Goal: Check status: Check status

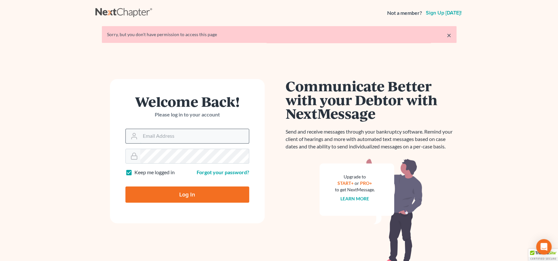
click at [184, 133] on input "Email Address" at bounding box center [194, 136] width 109 height 14
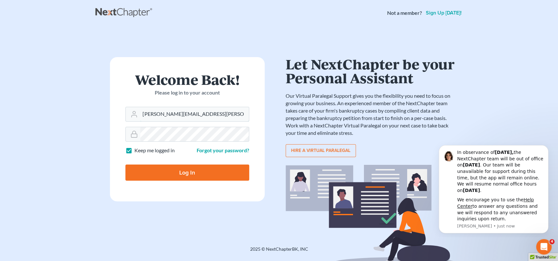
type input "[PERSON_NAME][EMAIL_ADDRESS][PERSON_NAME][DOMAIN_NAME]"
click at [186, 173] on input "Log In" at bounding box center [187, 172] width 124 height 16
type input "Thinking..."
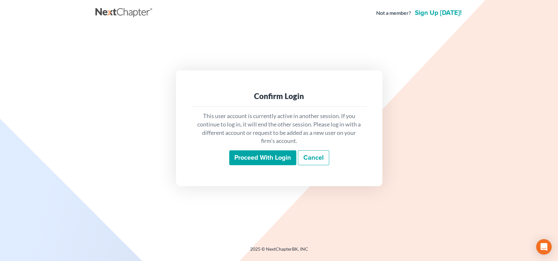
click at [254, 157] on input "Proceed with login" at bounding box center [262, 157] width 67 height 15
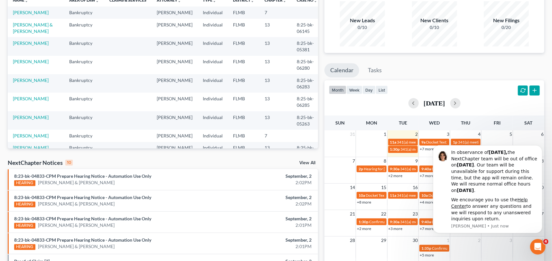
scroll to position [64, 0]
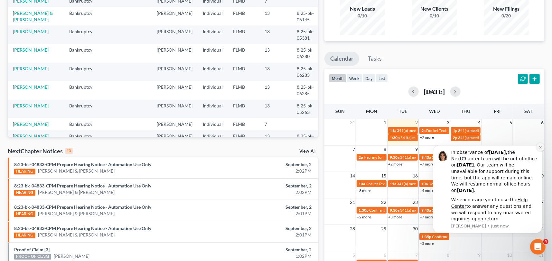
click at [540, 145] on icon "Dismiss notification" at bounding box center [541, 147] width 4 height 4
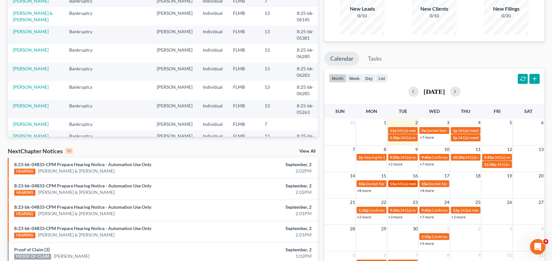
scroll to position [97, 0]
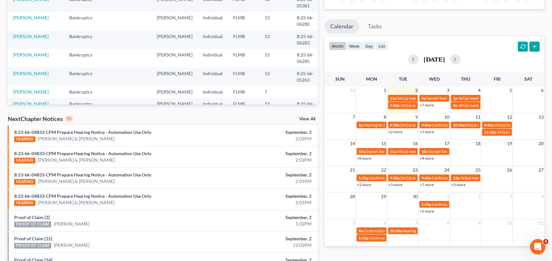
click at [399, 131] on link "+2 more" at bounding box center [396, 131] width 14 height 5
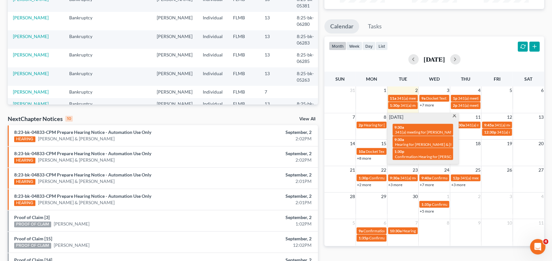
click at [454, 114] on span at bounding box center [455, 116] width 5 height 4
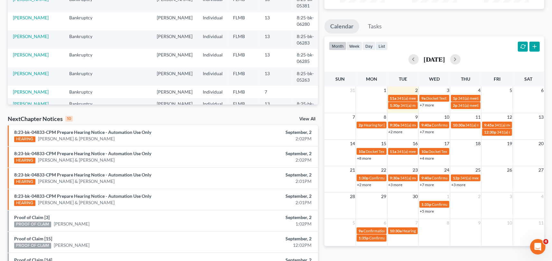
click at [428, 131] on link "+7 more" at bounding box center [427, 131] width 14 height 5
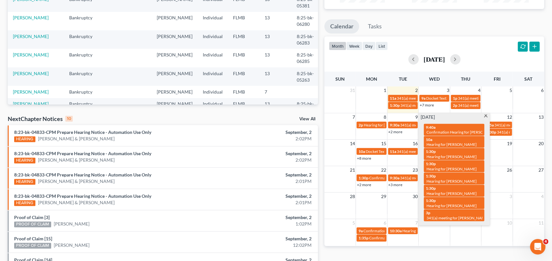
click at [486, 116] on span at bounding box center [486, 116] width 5 height 4
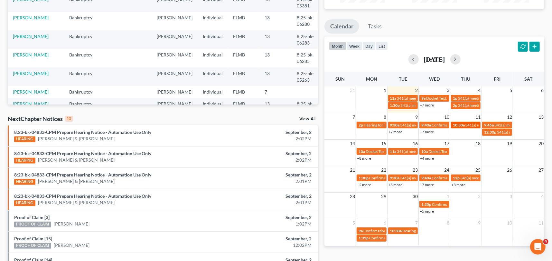
click at [474, 124] on span "341(a) meeting for [PERSON_NAME]" at bounding box center [497, 124] width 62 height 5
select select "Days"
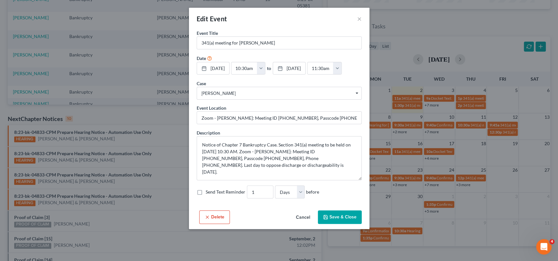
click at [356, 18] on div "Edit Event ×" at bounding box center [279, 19] width 180 height 22
click at [360, 17] on button "×" at bounding box center [359, 19] width 5 height 8
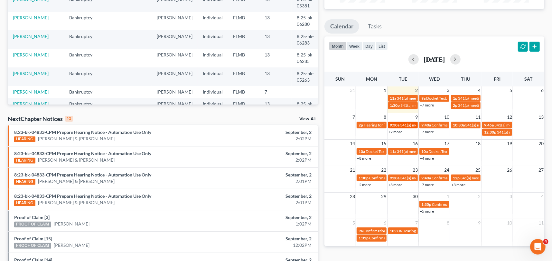
click at [410, 125] on span "341(a) meeting for [PERSON_NAME]" at bounding box center [432, 124] width 62 height 5
select select "Days"
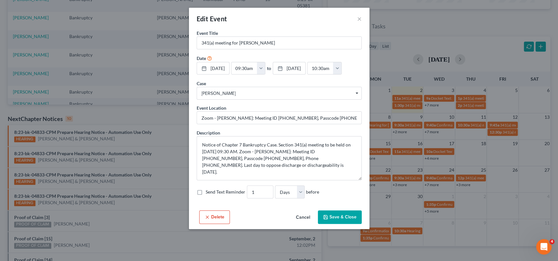
click at [299, 214] on button "Cancel" at bounding box center [303, 217] width 24 height 13
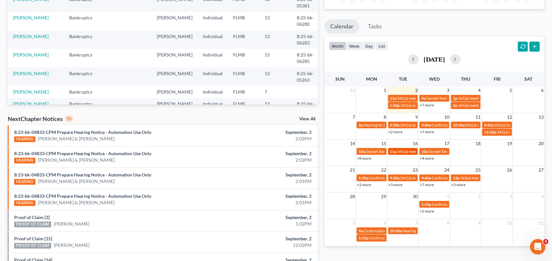
click at [398, 150] on span "341(a) meeting for [PERSON_NAME]" at bounding box center [428, 151] width 62 height 5
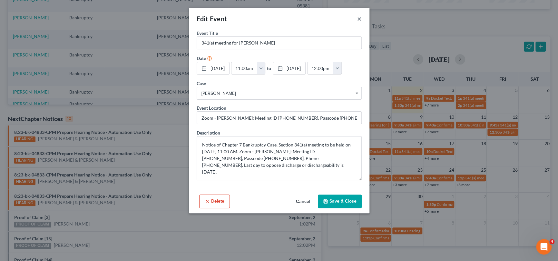
click at [357, 18] on button "×" at bounding box center [359, 19] width 5 height 8
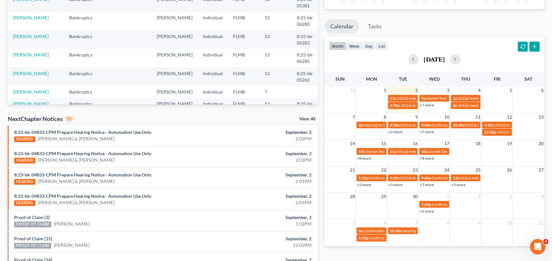
click at [430, 157] on link "+4 more" at bounding box center [427, 158] width 14 height 5
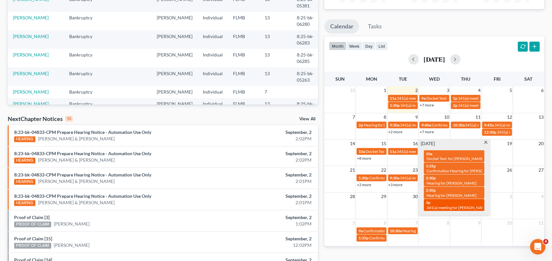
click at [477, 207] on span "341(a) meeting for [PERSON_NAME] & [PERSON_NAME]" at bounding box center [475, 207] width 96 height 5
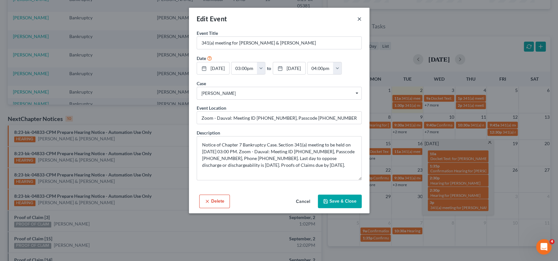
click at [357, 19] on button "×" at bounding box center [359, 19] width 5 height 8
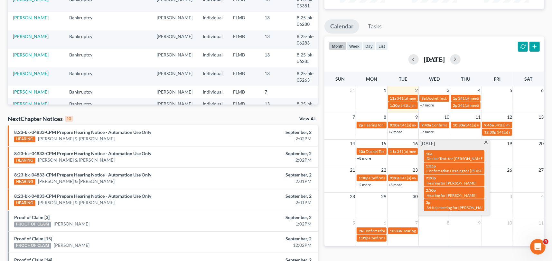
click at [486, 142] on span at bounding box center [486, 143] width 5 height 4
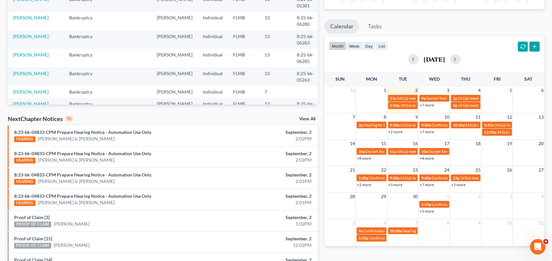
click at [426, 159] on link "+4 more" at bounding box center [427, 158] width 14 height 5
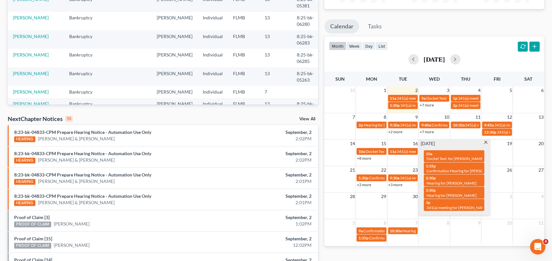
click at [486, 142] on span at bounding box center [486, 143] width 5 height 4
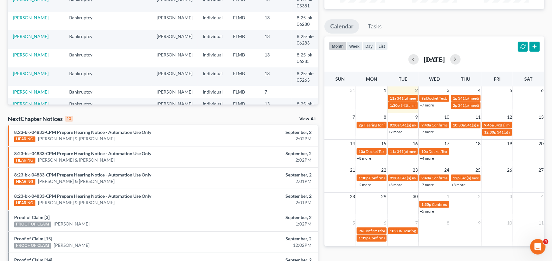
click at [362, 184] on link "+2 more" at bounding box center [364, 184] width 14 height 5
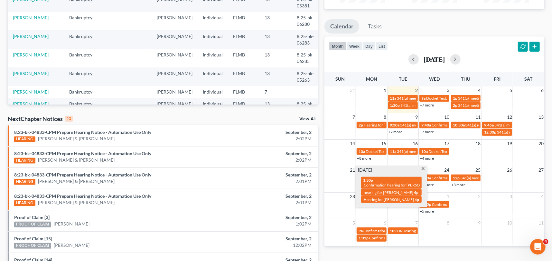
click at [422, 167] on span at bounding box center [423, 169] width 5 height 4
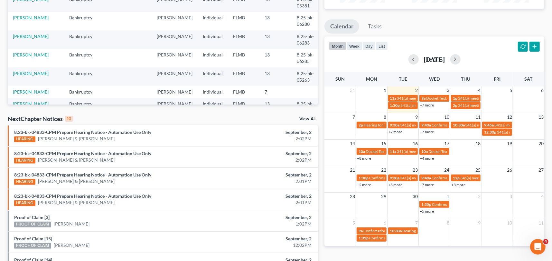
click at [395, 185] on link "+3 more" at bounding box center [396, 184] width 14 height 5
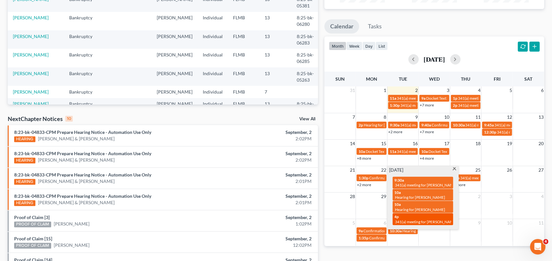
click at [411, 214] on div "4p 341(a) meeting for [PERSON_NAME] & [PERSON_NAME]" at bounding box center [423, 219] width 57 height 10
select select "Days"
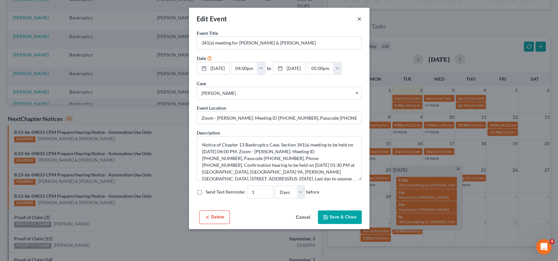
click at [357, 18] on button "×" at bounding box center [359, 19] width 5 height 8
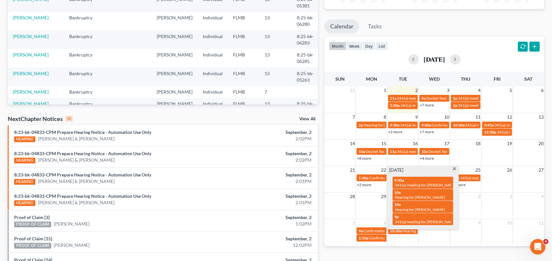
click at [456, 168] on span at bounding box center [455, 169] width 5 height 4
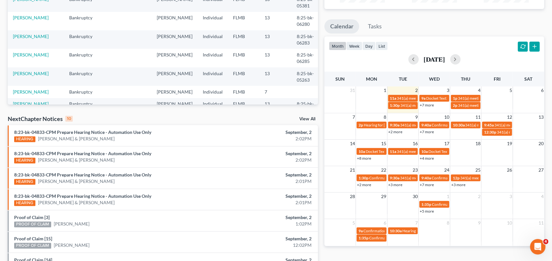
click at [427, 184] on link "+7 more" at bounding box center [427, 184] width 14 height 5
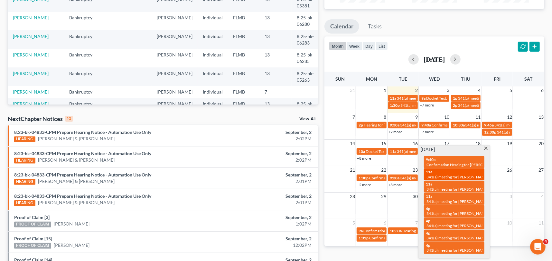
click at [460, 173] on div "11a 341(a) meeting for [PERSON_NAME]" at bounding box center [454, 174] width 57 height 10
select select "Days"
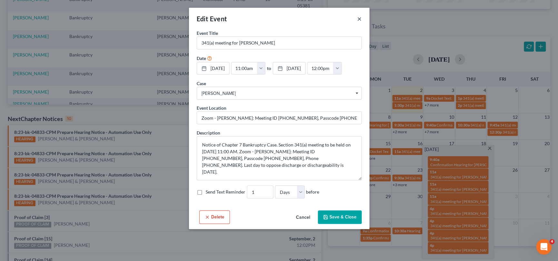
click at [357, 20] on button "×" at bounding box center [359, 19] width 5 height 8
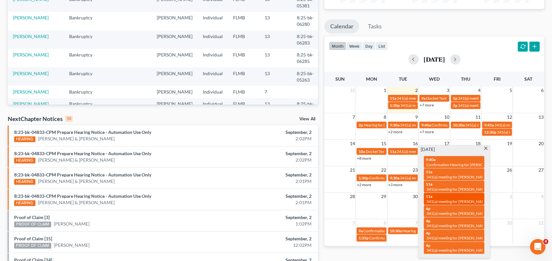
click at [449, 197] on div "11a 341(a) meeting for [PERSON_NAME] & [PERSON_NAME]" at bounding box center [454, 199] width 57 height 10
select select "Days"
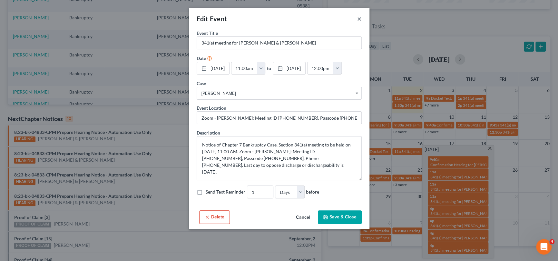
drag, startPoint x: 358, startPoint y: 21, endPoint x: 387, endPoint y: 63, distance: 51.4
click at [358, 21] on button "×" at bounding box center [359, 19] width 5 height 8
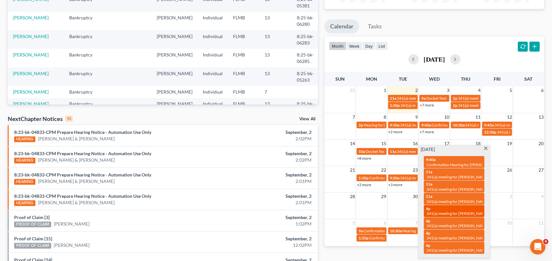
click at [459, 213] on span "341(a) meeting for [PERSON_NAME]" at bounding box center [458, 213] width 62 height 5
select select "Days"
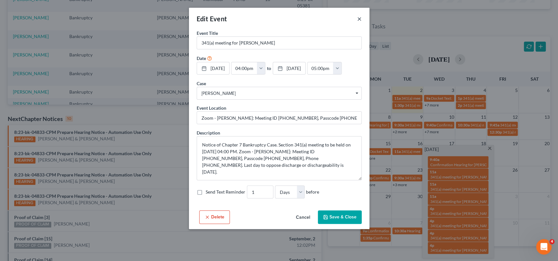
drag, startPoint x: 359, startPoint y: 18, endPoint x: 367, endPoint y: 32, distance: 16.3
click at [359, 18] on button "×" at bounding box center [359, 19] width 5 height 8
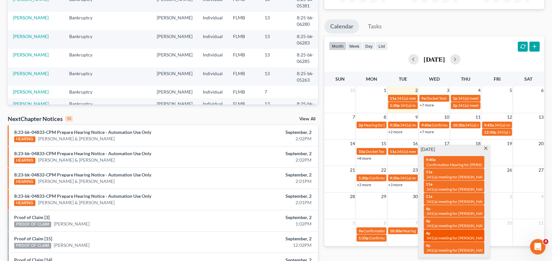
click at [468, 236] on span "341(a) meeting for [PERSON_NAME] & [PERSON_NAME]" at bounding box center [475, 237] width 96 height 5
select select "Days"
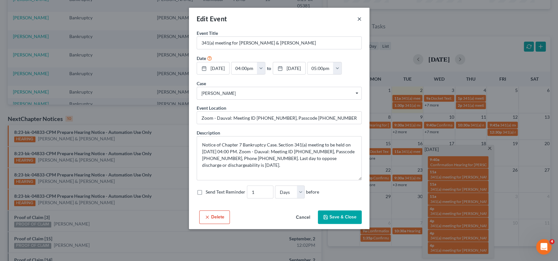
click at [359, 17] on button "×" at bounding box center [359, 19] width 5 height 8
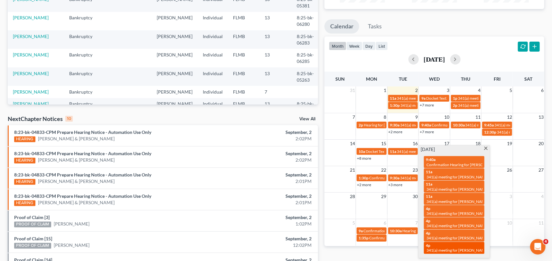
click at [473, 248] on span "341(a) meeting for [PERSON_NAME]" at bounding box center [458, 249] width 62 height 5
select select "Days"
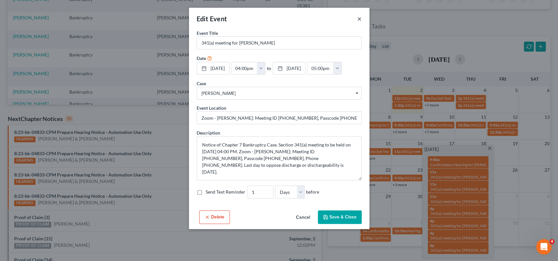
drag, startPoint x: 359, startPoint y: 20, endPoint x: 365, endPoint y: 42, distance: 22.7
click at [359, 20] on button "×" at bounding box center [359, 19] width 5 height 8
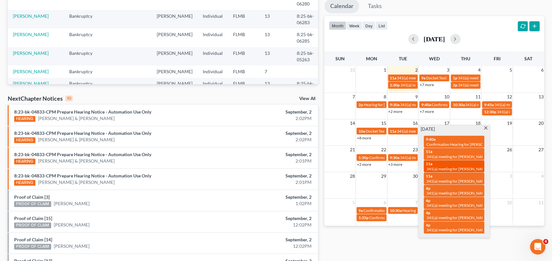
scroll to position [129, 0]
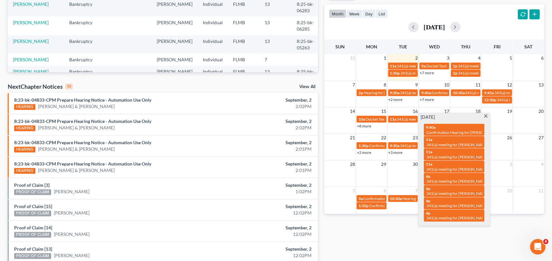
click at [486, 116] on span at bounding box center [486, 116] width 5 height 4
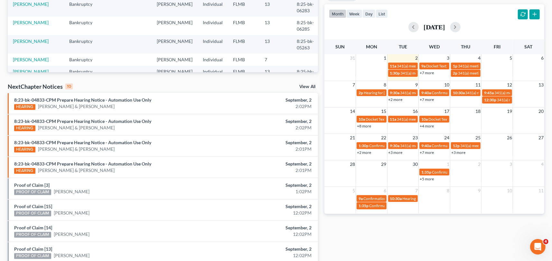
click at [427, 177] on link "+5 more" at bounding box center [427, 178] width 14 height 5
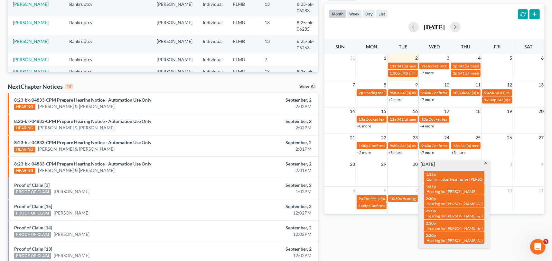
click at [485, 164] on span at bounding box center [486, 163] width 5 height 4
